Goal: Information Seeking & Learning: Find specific fact

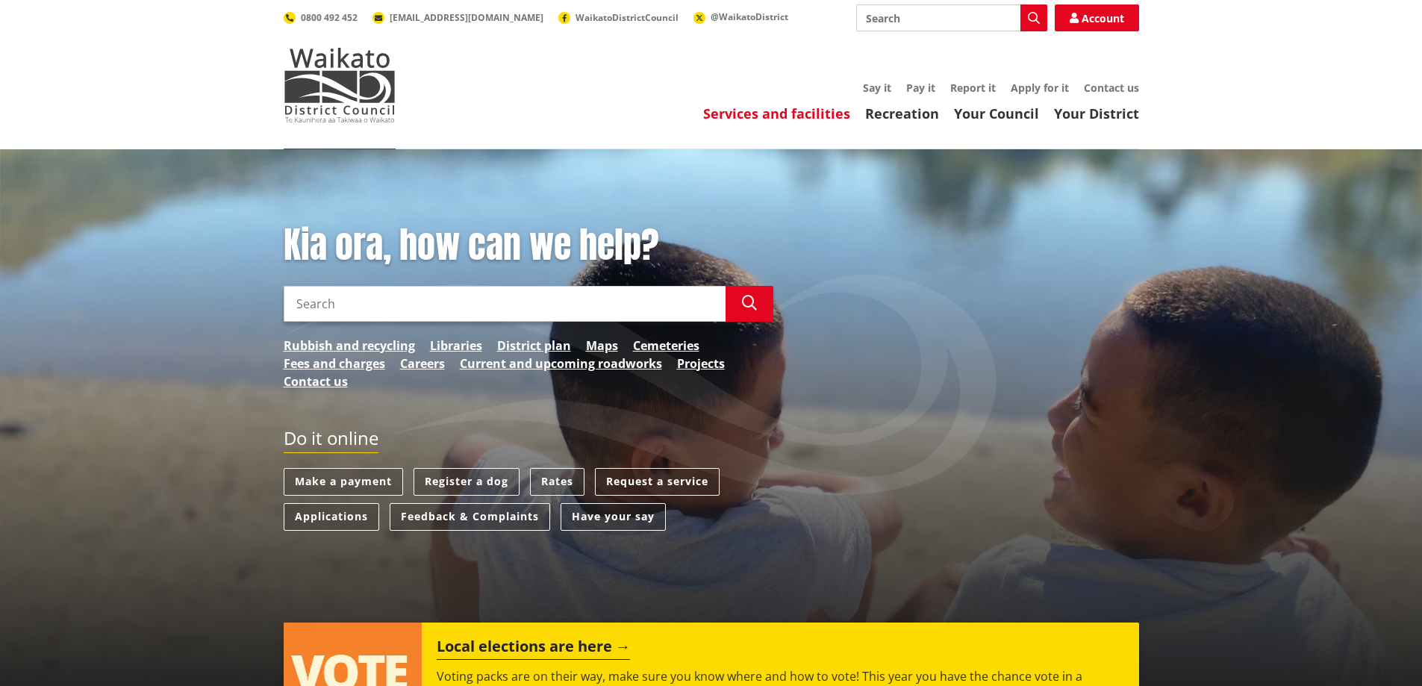
click at [734, 116] on link "Services and facilities" at bounding box center [776, 113] width 147 height 18
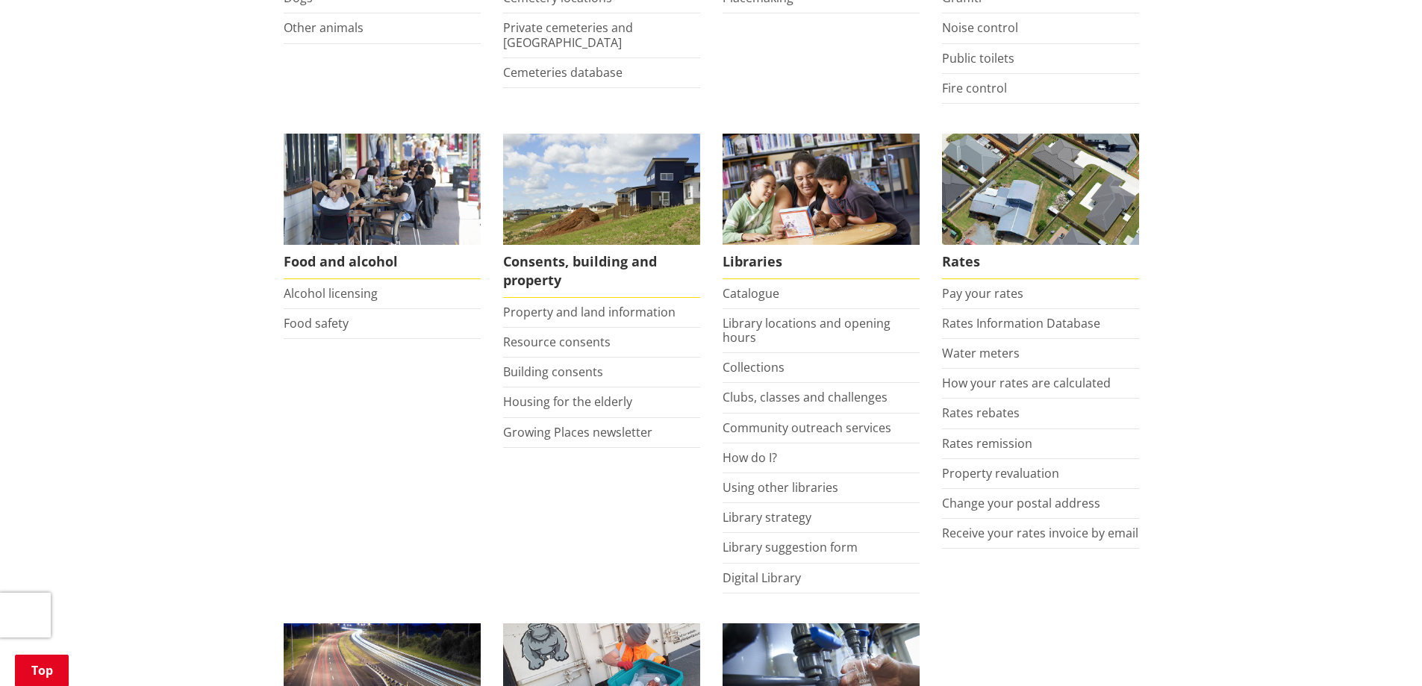
scroll to position [522, 0]
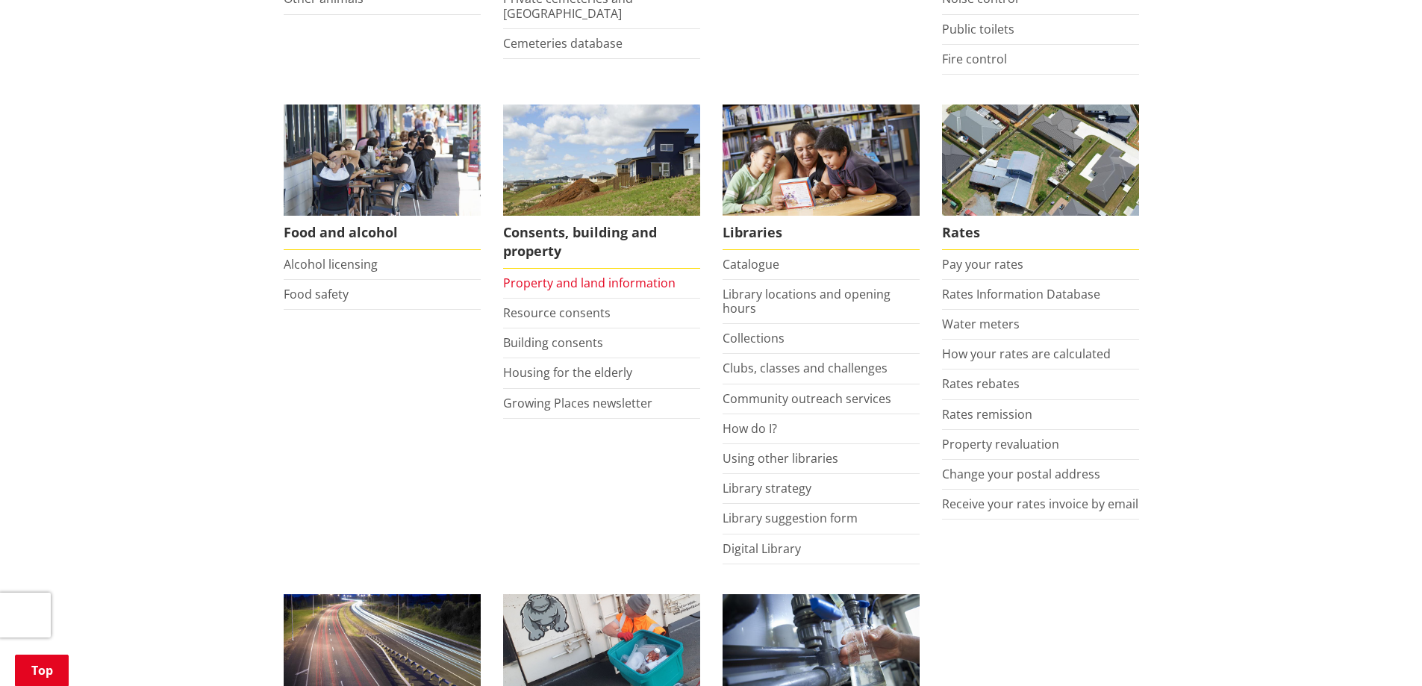
click at [528, 281] on link "Property and land information" at bounding box center [589, 283] width 172 height 16
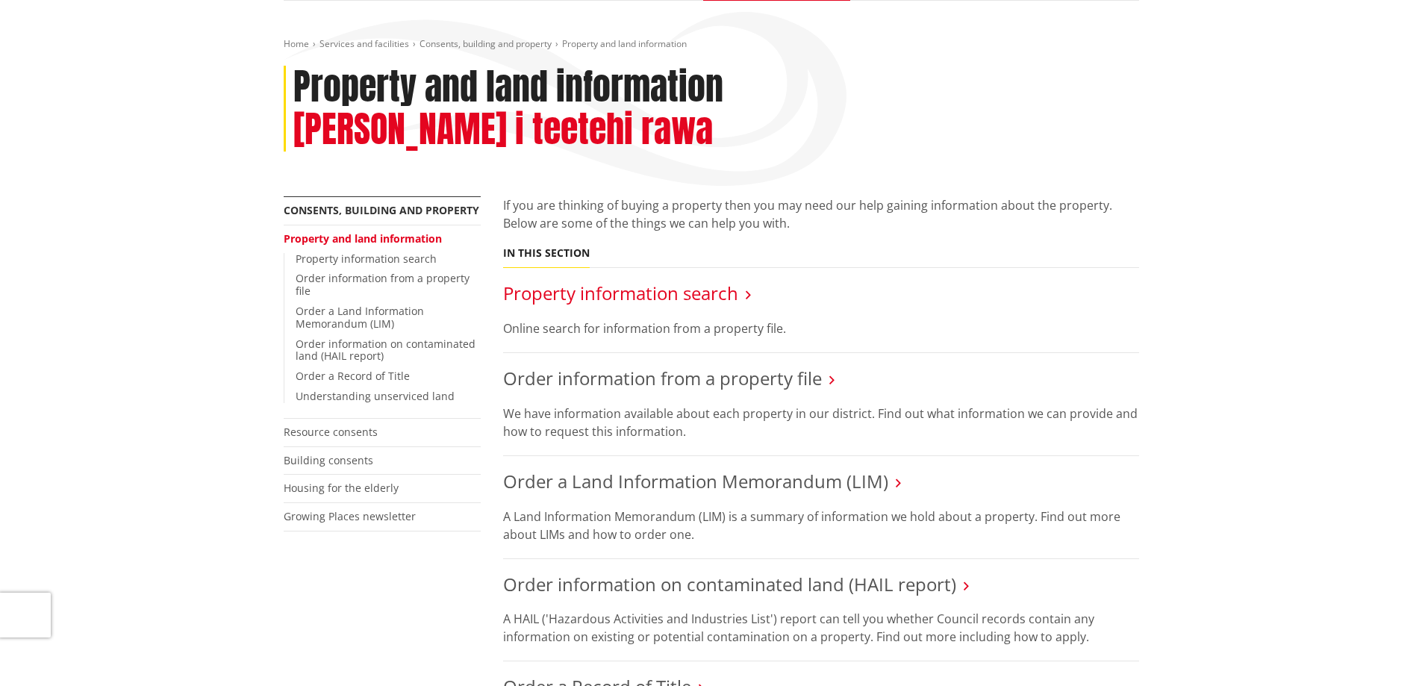
scroll to position [149, 0]
click at [599, 280] on link "Property information search" at bounding box center [620, 292] width 235 height 25
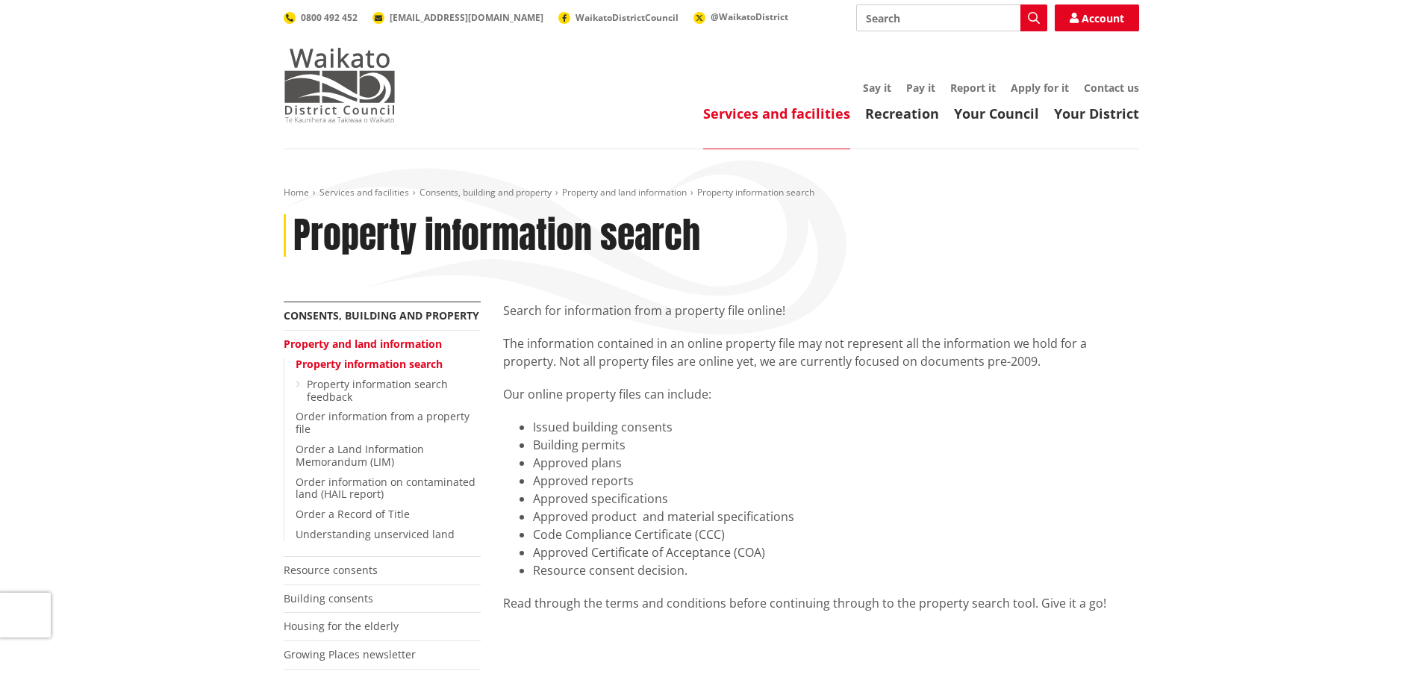
click at [327, 81] on img at bounding box center [340, 85] width 112 height 75
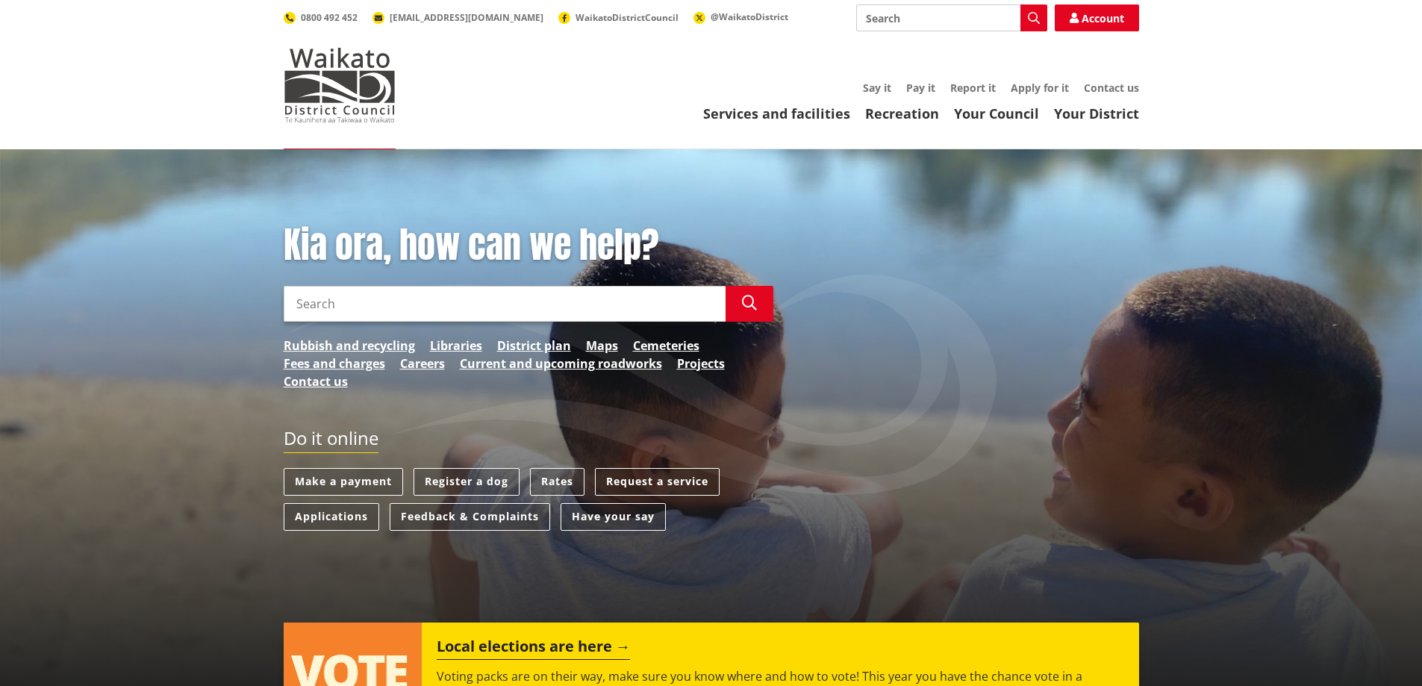
click at [298, 304] on input "Search" at bounding box center [505, 304] width 442 height 36
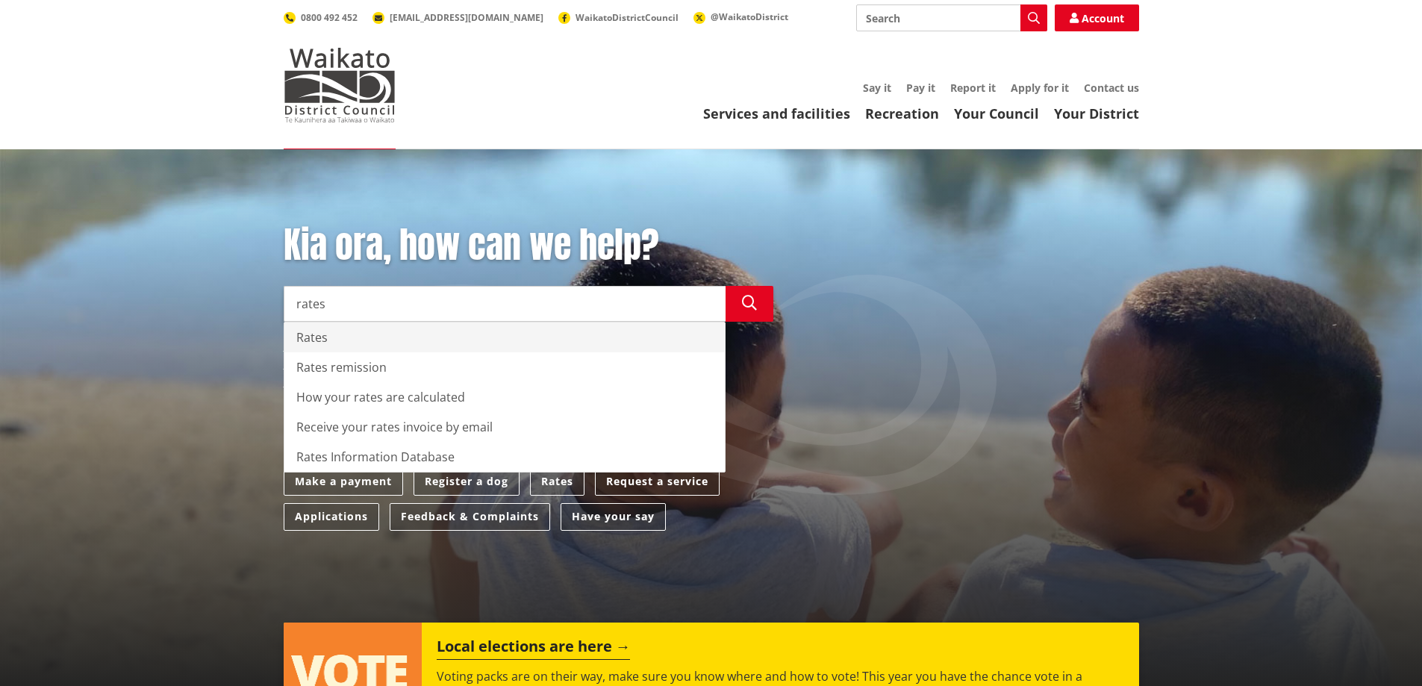
type input "rates"
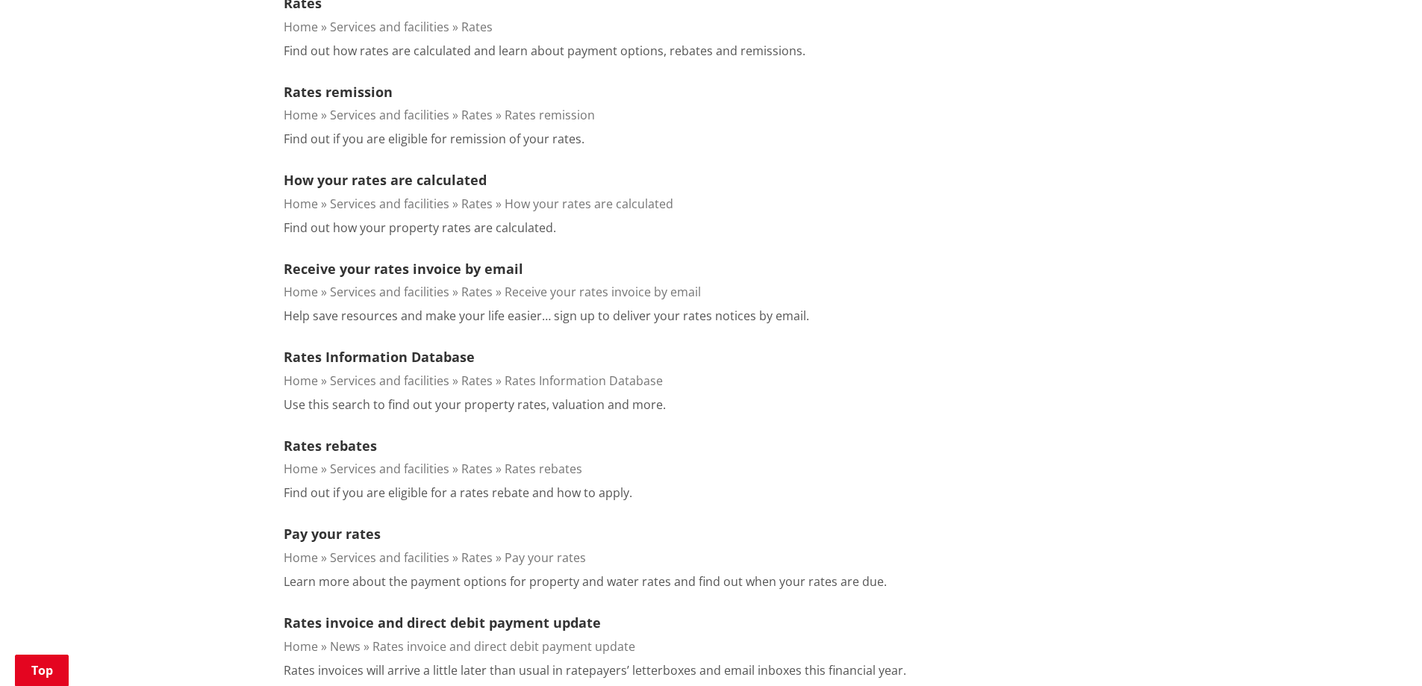
scroll to position [522, 0]
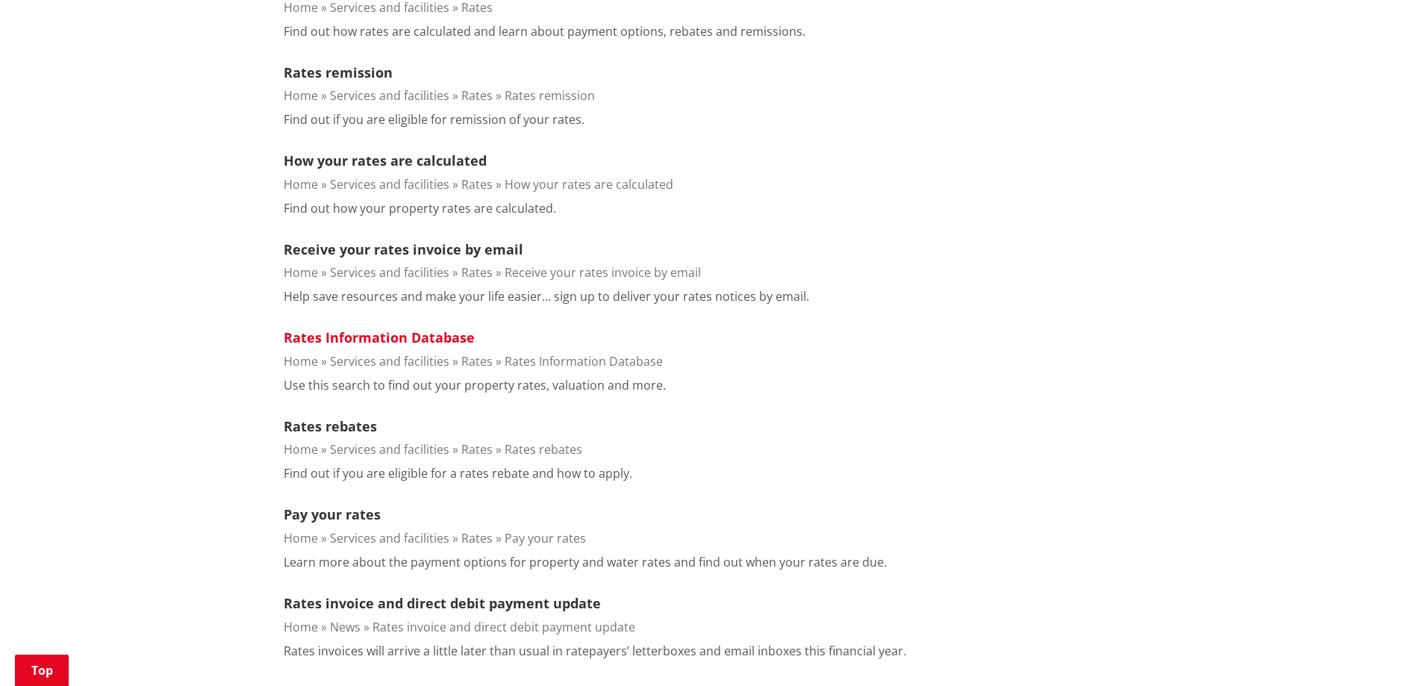
click at [361, 333] on link "Rates Information Database" at bounding box center [379, 337] width 191 height 18
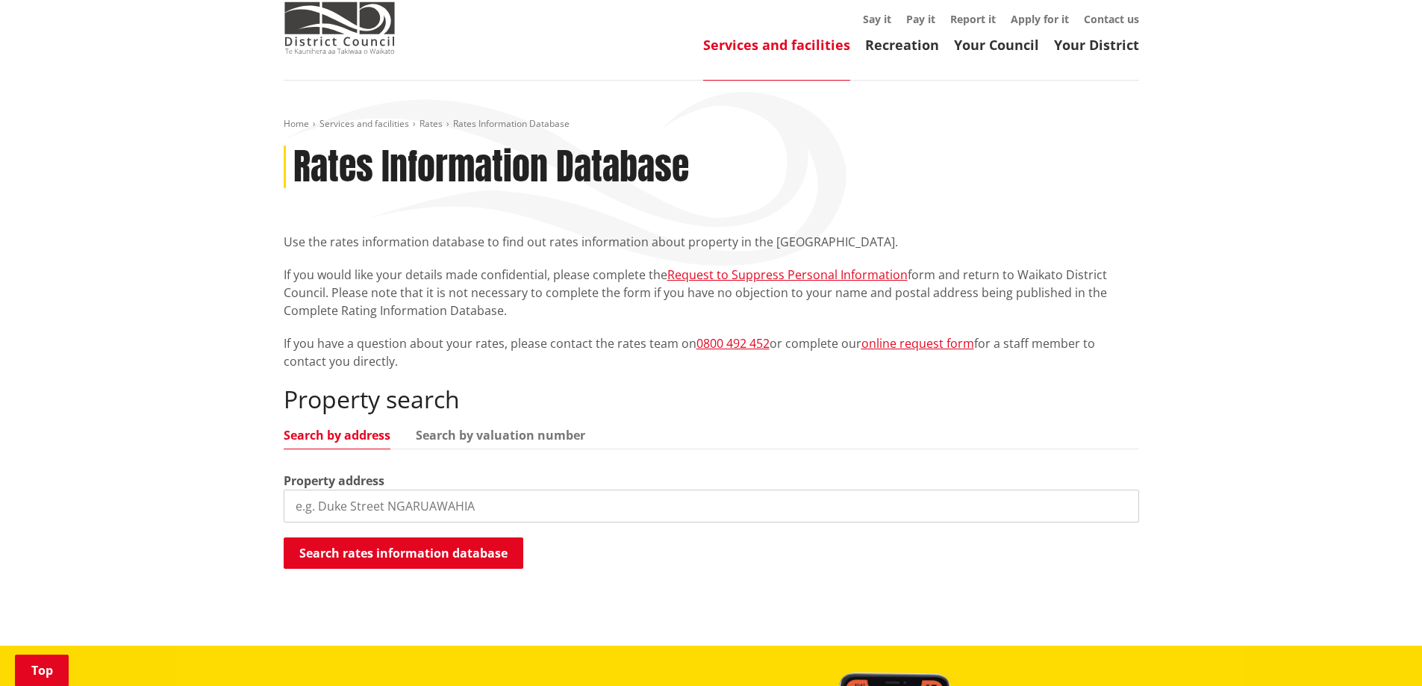
scroll to position [299, 0]
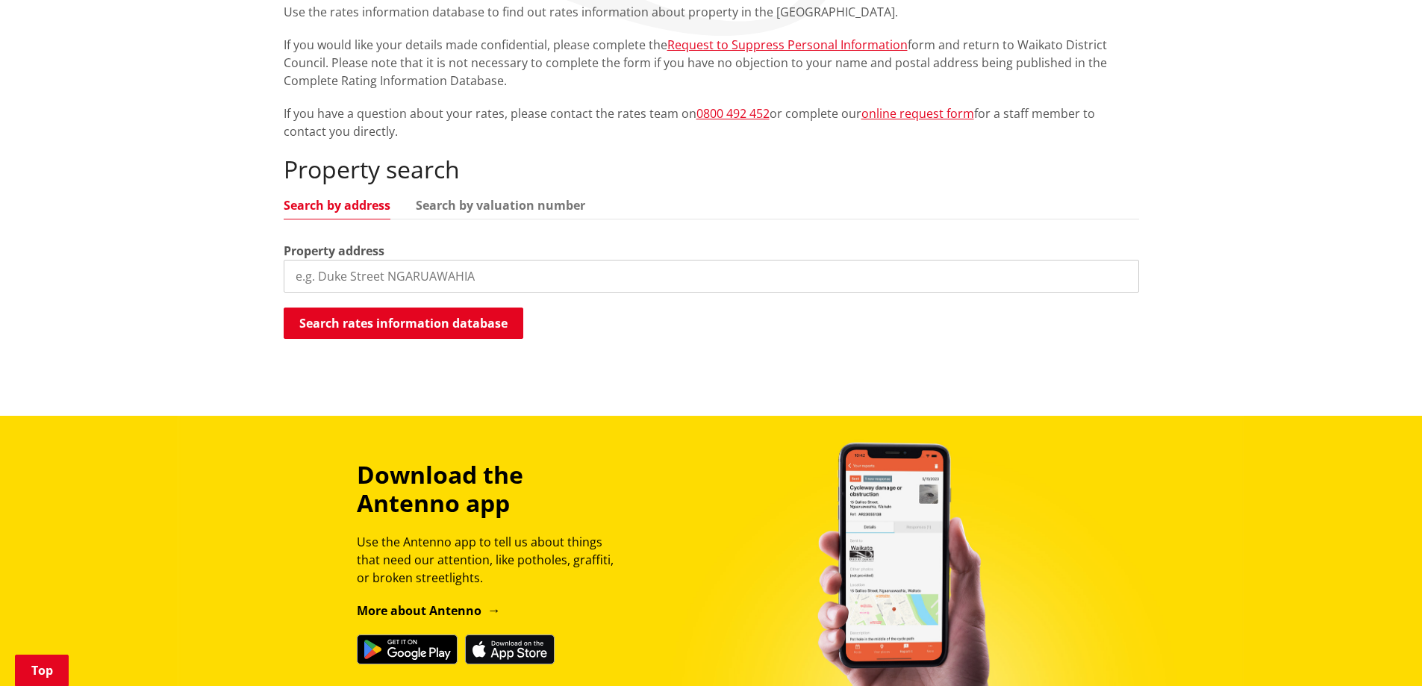
click at [310, 281] on input "search" at bounding box center [711, 276] width 855 height 33
type input "[STREET_ADDRESS][PERSON_NAME]"
click at [404, 322] on button "Search rates information database" at bounding box center [404, 322] width 240 height 31
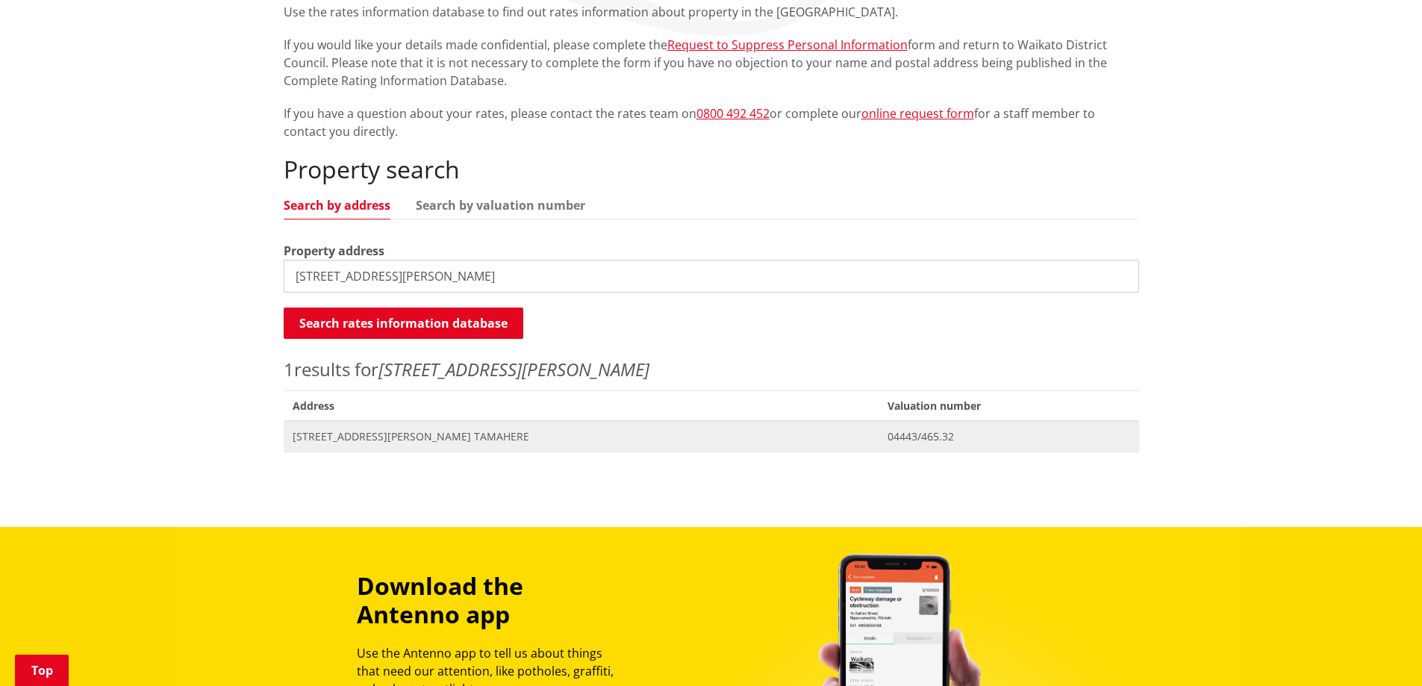
click at [405, 436] on span "207 Lee Martin Road TAMAHERE" at bounding box center [582, 436] width 578 height 15
